Goal: Complete Application Form: Complete application form

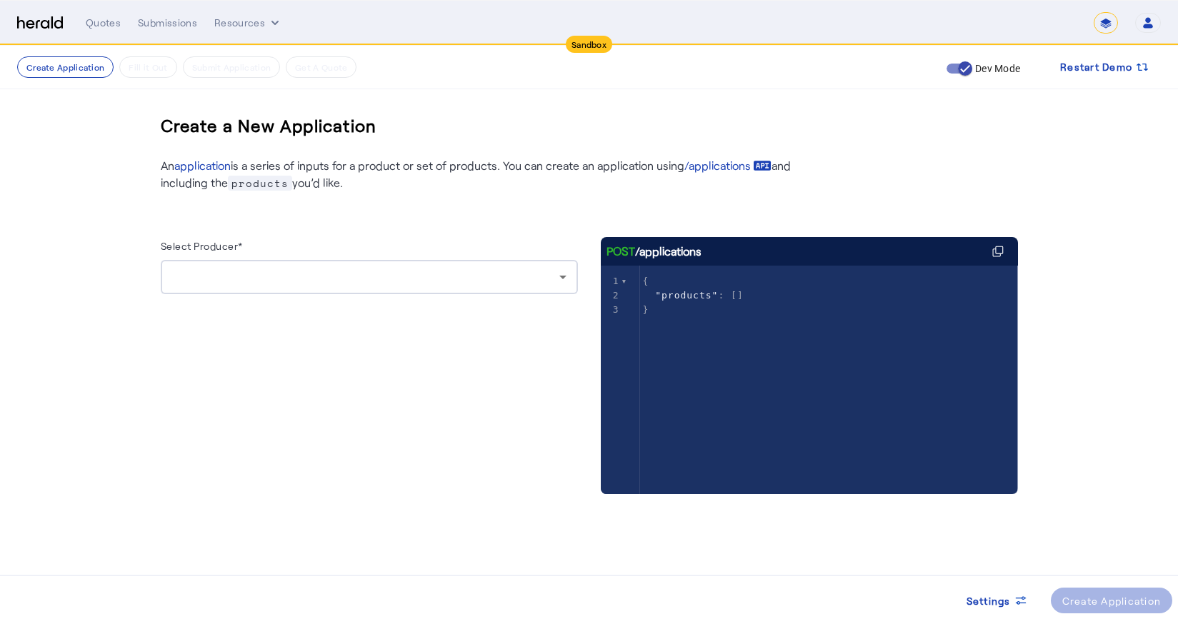
click at [234, 284] on div at bounding box center [365, 277] width 387 height 17
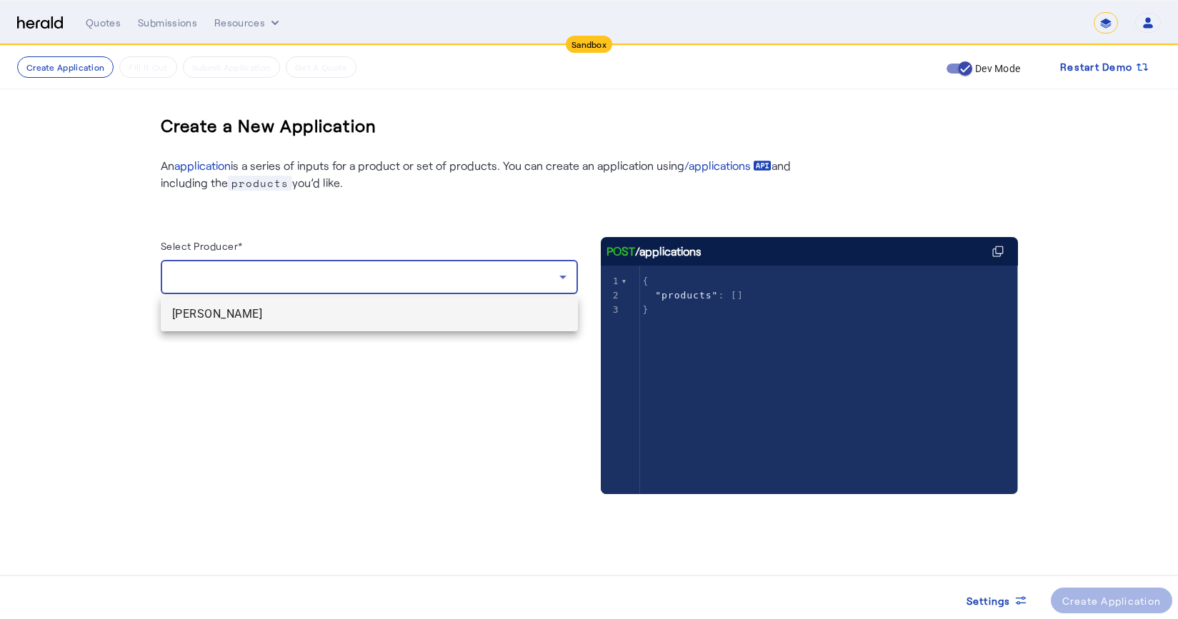
click at [216, 317] on span "[PERSON_NAME]" at bounding box center [369, 314] width 394 height 17
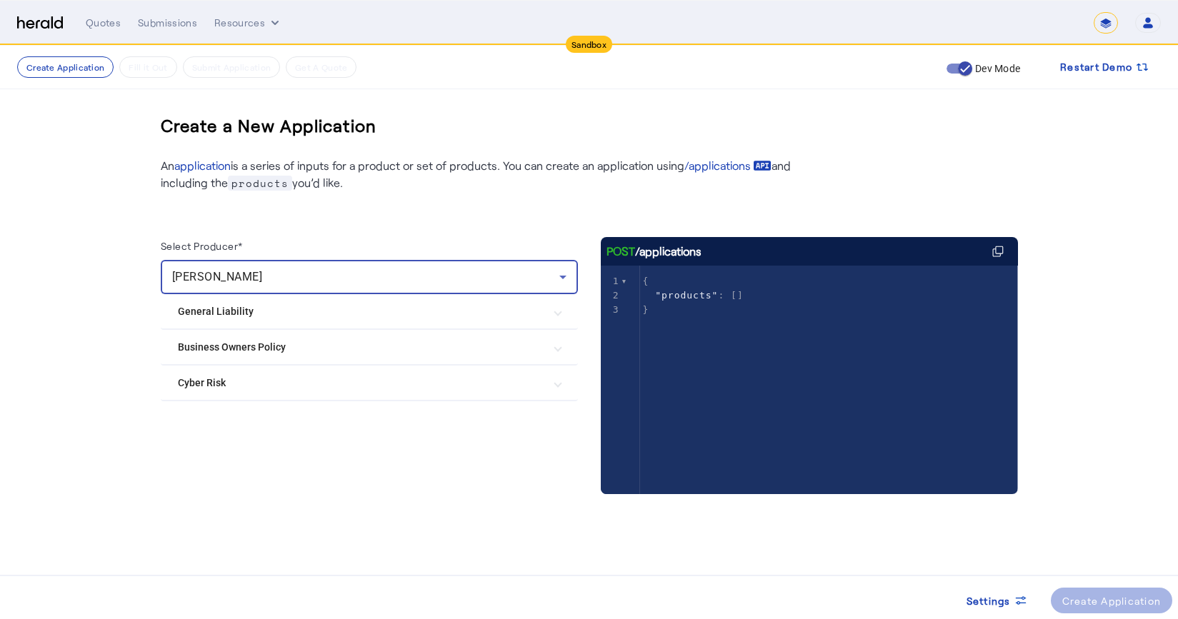
click at [233, 354] on Policy "Business Owners Policy" at bounding box center [361, 347] width 366 height 15
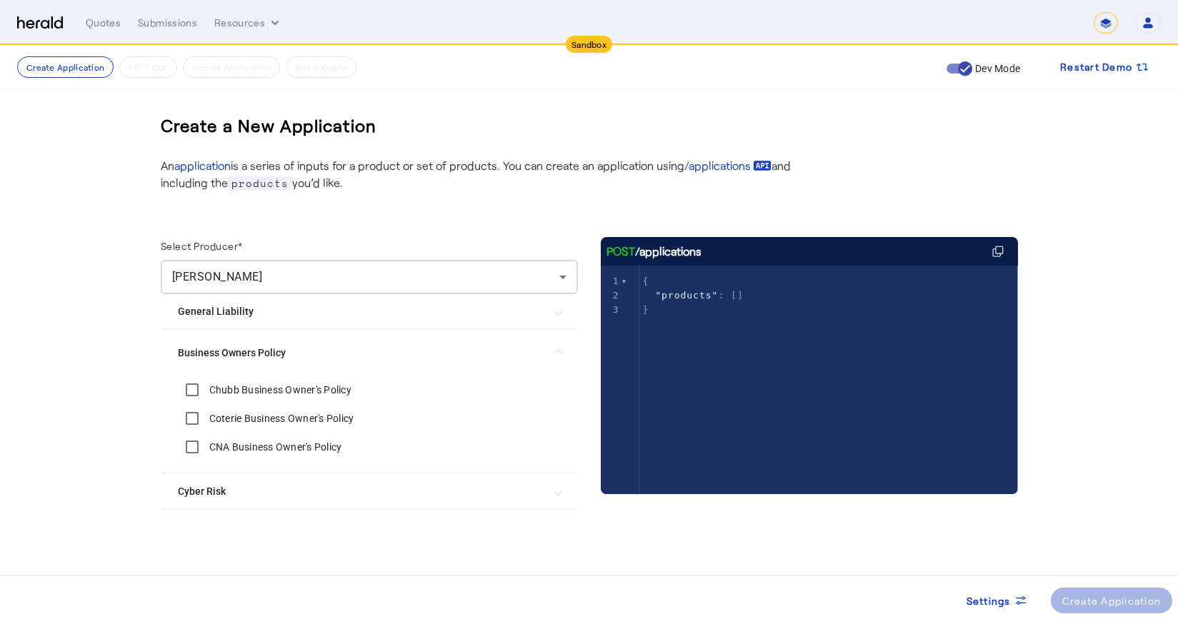
click at [252, 387] on label "Chubb Business Owner's Policy" at bounding box center [278, 390] width 145 height 14
click at [463, 554] on div "Select Producer* [PERSON_NAME] General Liability Herald General Liability Heral…" at bounding box center [369, 399] width 417 height 324
click at [1119, 604] on div "Create Application" at bounding box center [1111, 601] width 99 height 15
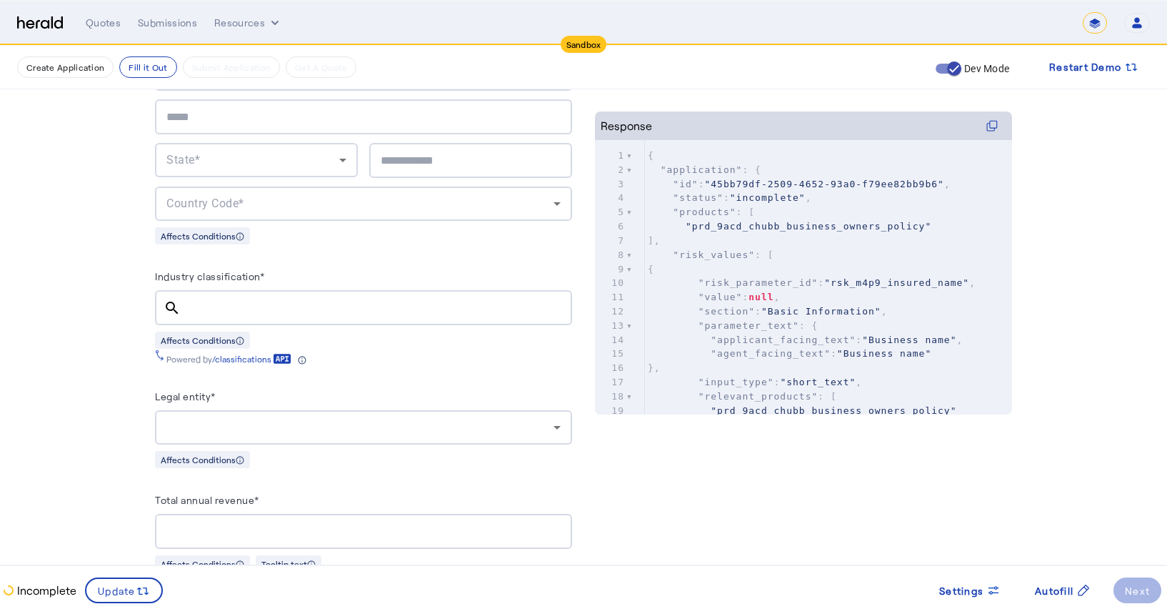
scroll to position [621, 0]
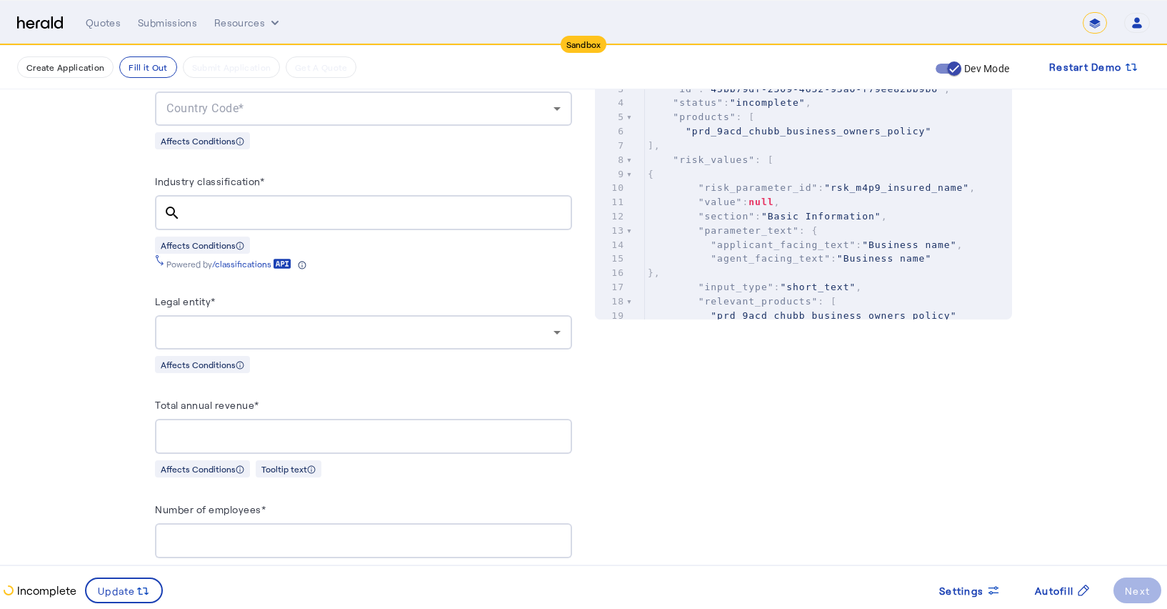
click at [249, 206] on input "Industry classification*" at bounding box center [376, 212] width 369 height 17
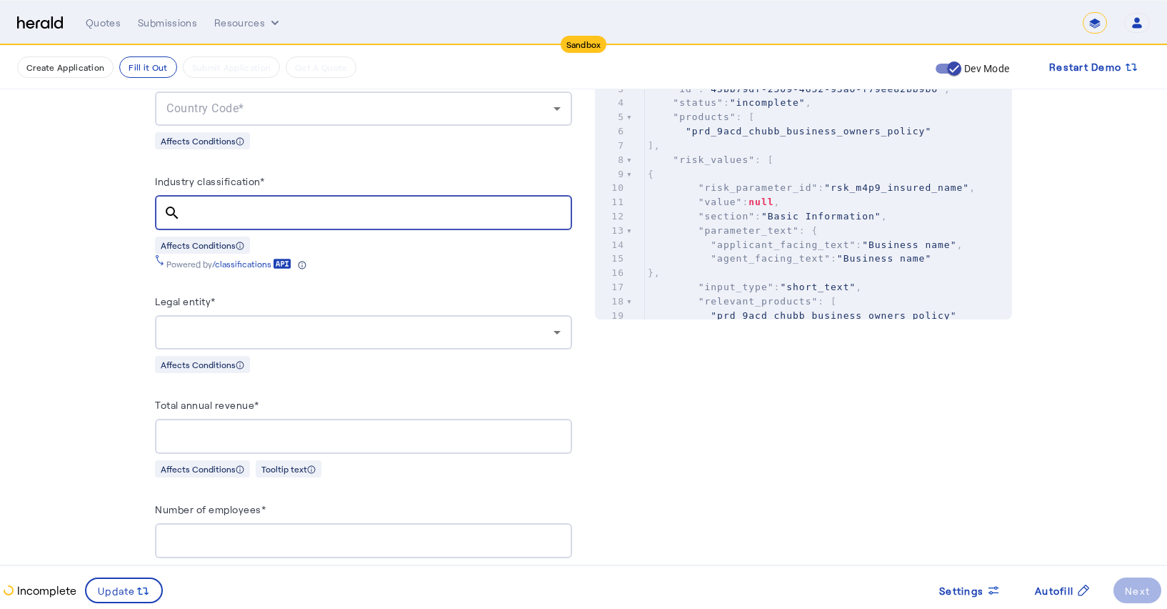
paste input "******"
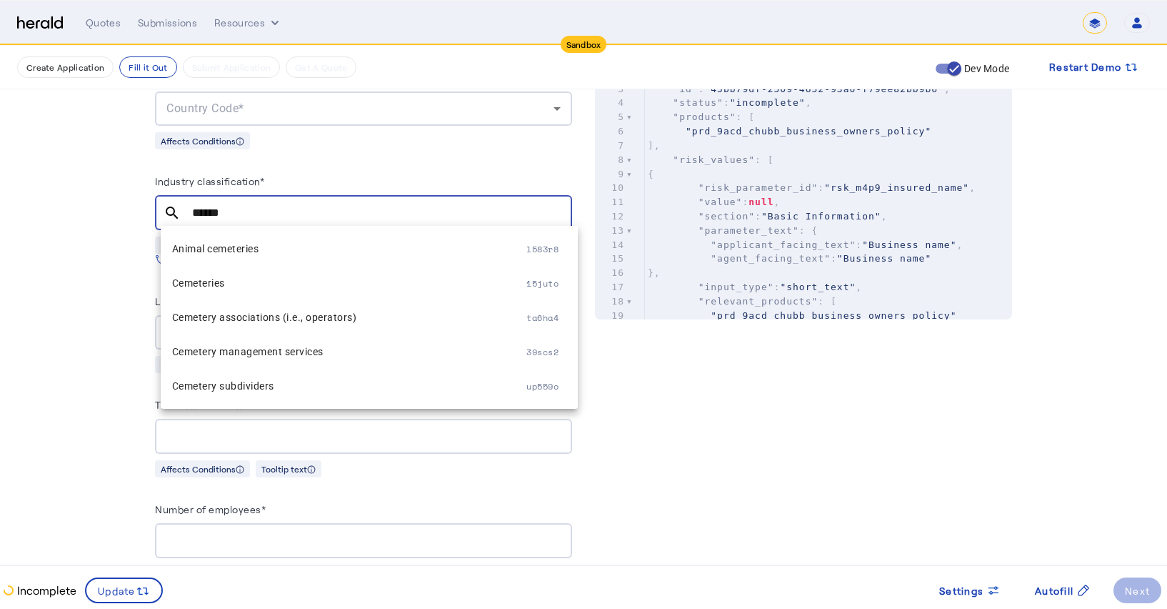
type input "******"
click at [533, 249] on span "l583r8" at bounding box center [542, 249] width 32 height 12
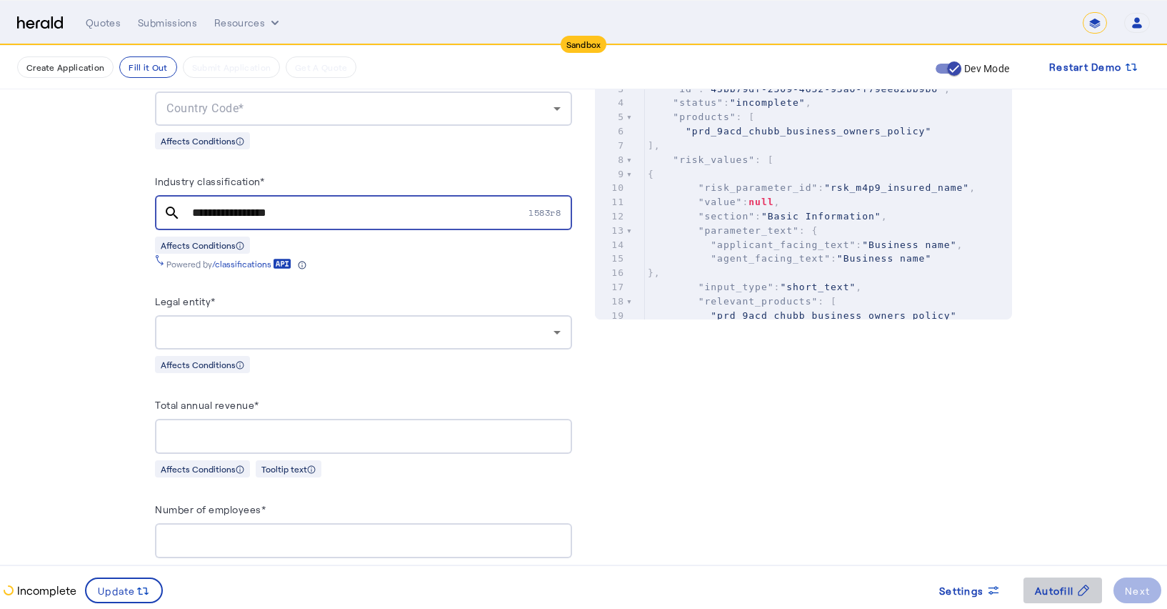
click at [1052, 593] on span "Autofill" at bounding box center [1054, 590] width 39 height 15
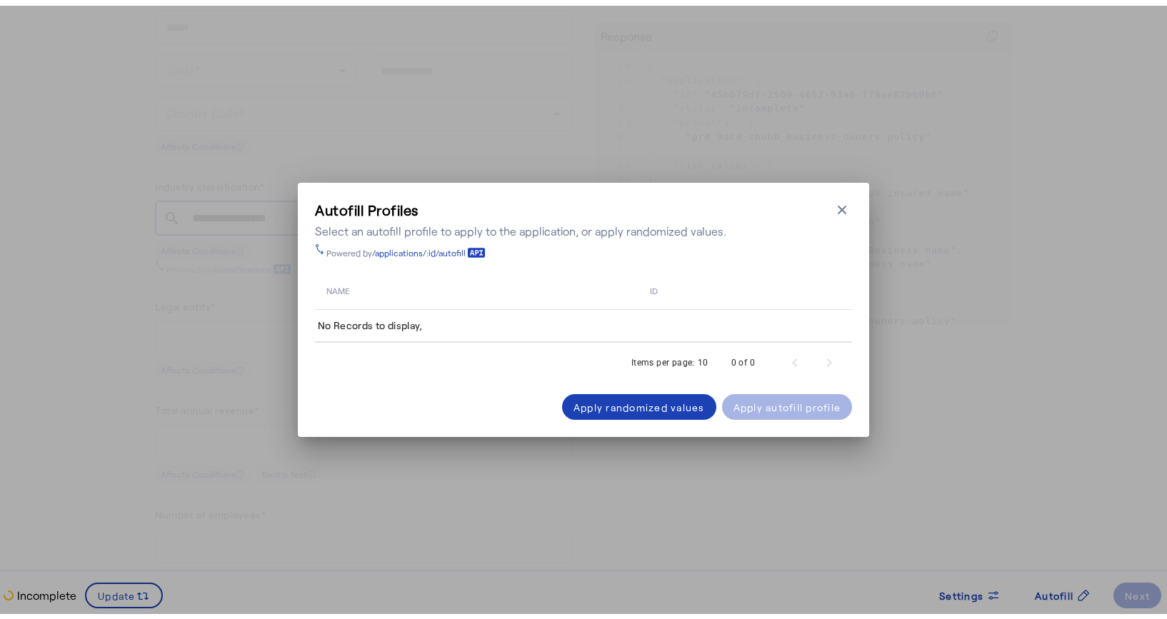
scroll to position [0, 0]
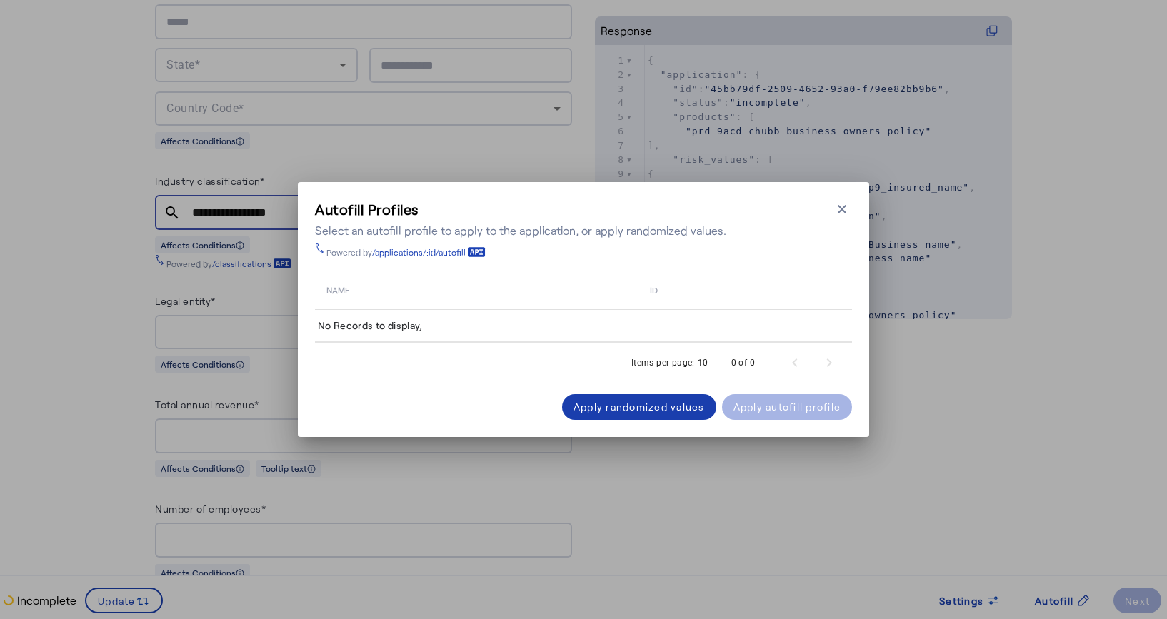
click at [647, 407] on div "Apply randomized values" at bounding box center [639, 406] width 131 height 15
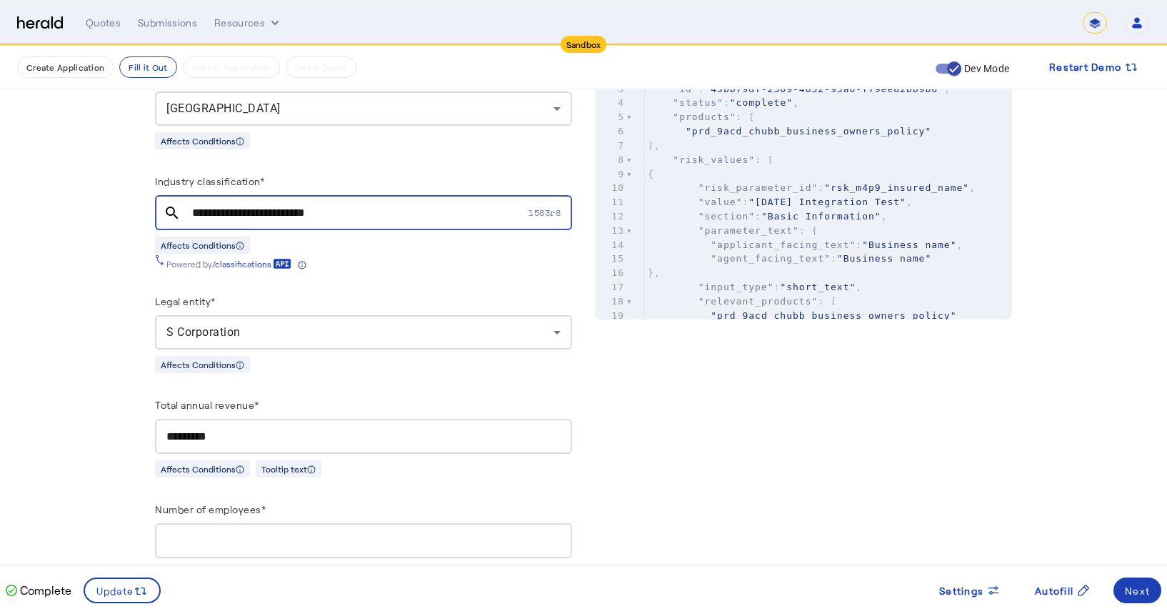
drag, startPoint x: 529, startPoint y: 208, endPoint x: 564, endPoint y: 208, distance: 35.0
click at [564, 212] on div "l583r8" at bounding box center [549, 212] width 46 height 1
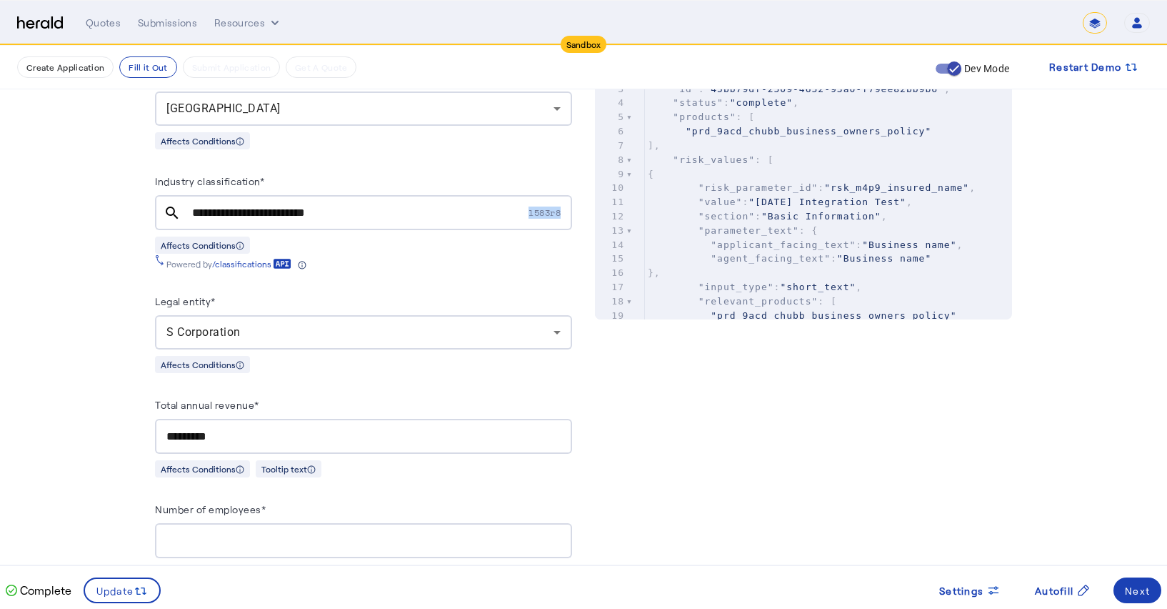
click at [571, 209] on span "l583r8" at bounding box center [551, 212] width 44 height 12
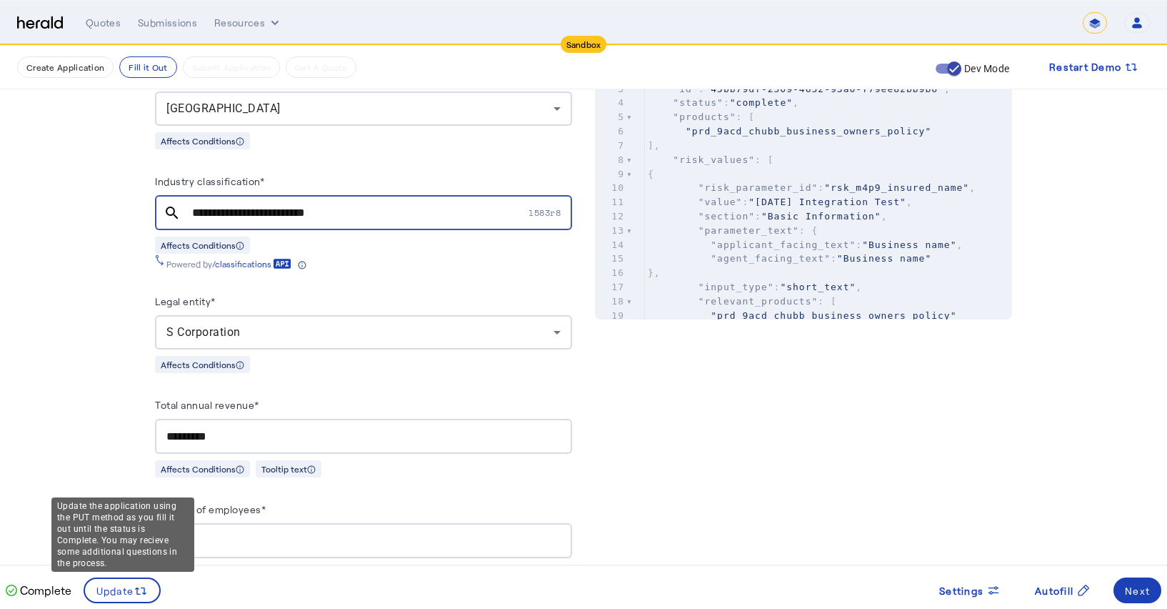
drag, startPoint x: 124, startPoint y: 593, endPoint x: 141, endPoint y: 569, distance: 28.7
click at [124, 593] on span "Update" at bounding box center [115, 590] width 38 height 15
